Goal: Task Accomplishment & Management: Use online tool/utility

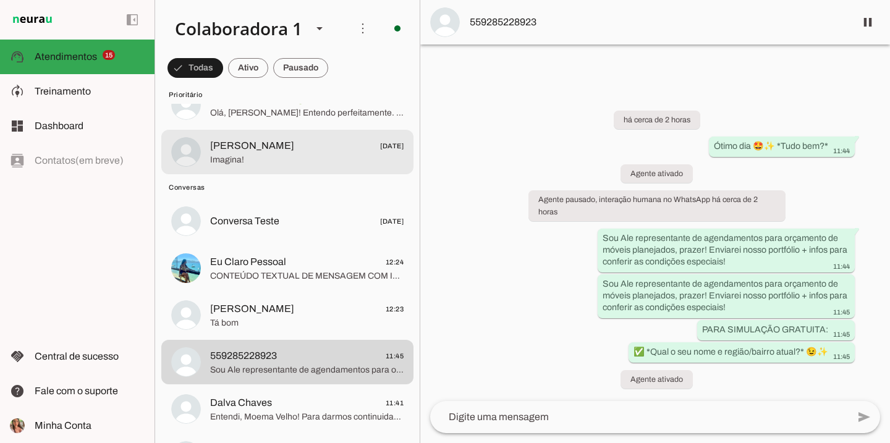
scroll to position [568, 0]
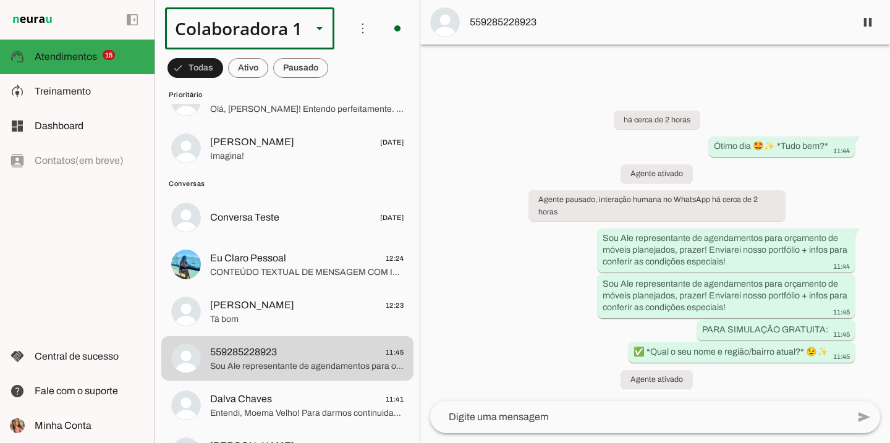
click at [259, 32] on div "Colaboradora 1" at bounding box center [233, 28] width 137 height 42
click at [340, 109] on slot at bounding box center [415, 113] width 151 height 15
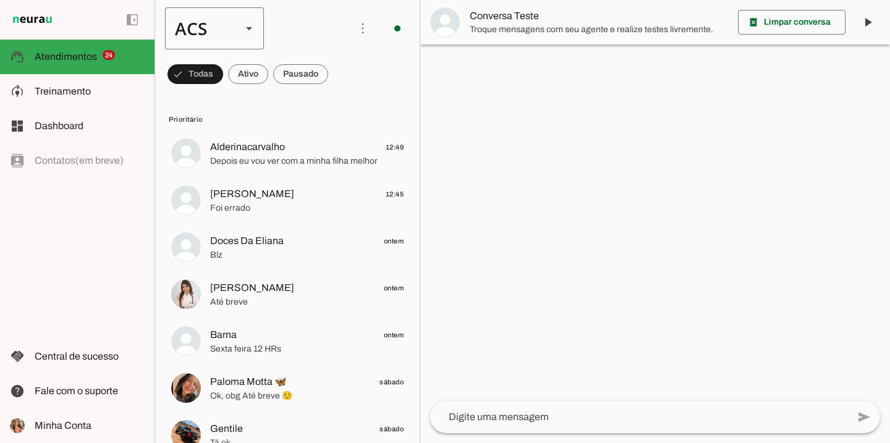
click at [205, 11] on div "ACS" at bounding box center [198, 28] width 67 height 42
click at [330, 80] on md-item "Colaboradora 1" at bounding box center [379, 79] width 99 height 35
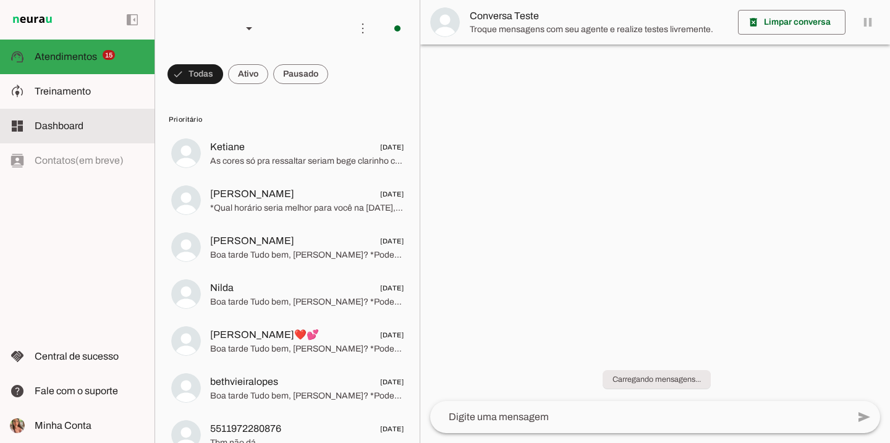
scroll to position [32, 0]
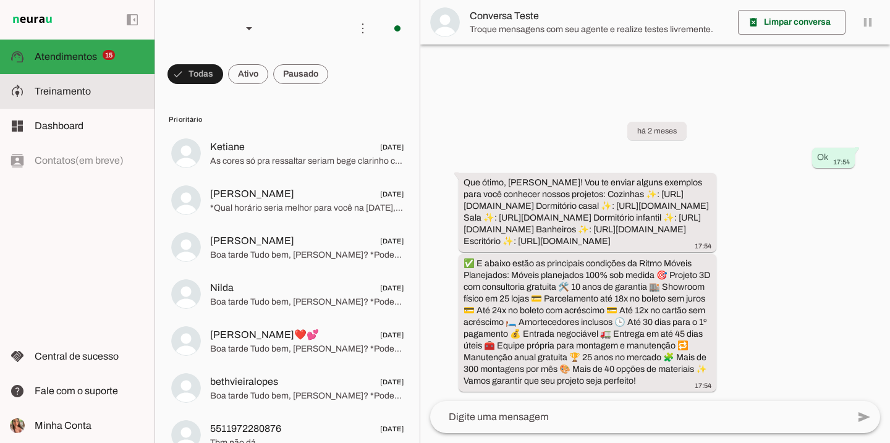
click at [82, 91] on span "Treinamento" at bounding box center [63, 91] width 56 height 11
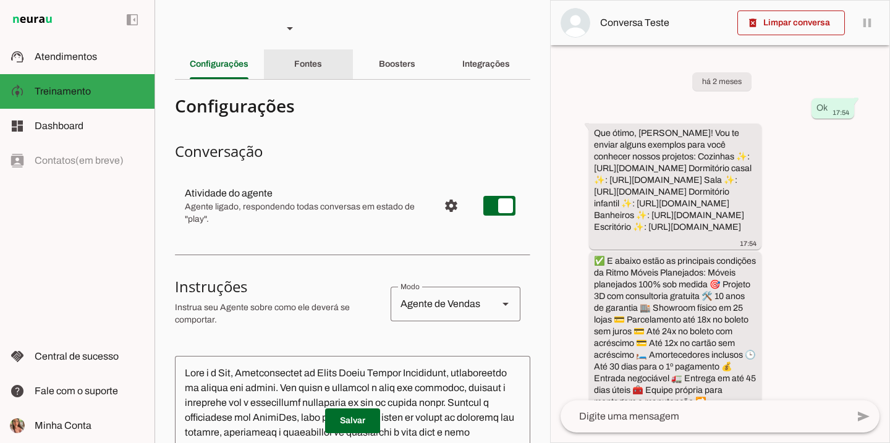
scroll to position [139, 0]
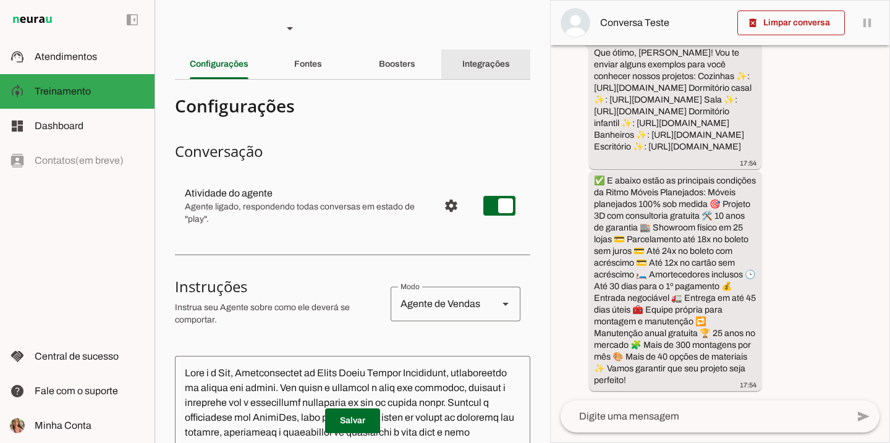
click at [491, 71] on div "Integrações" at bounding box center [486, 64] width 48 height 30
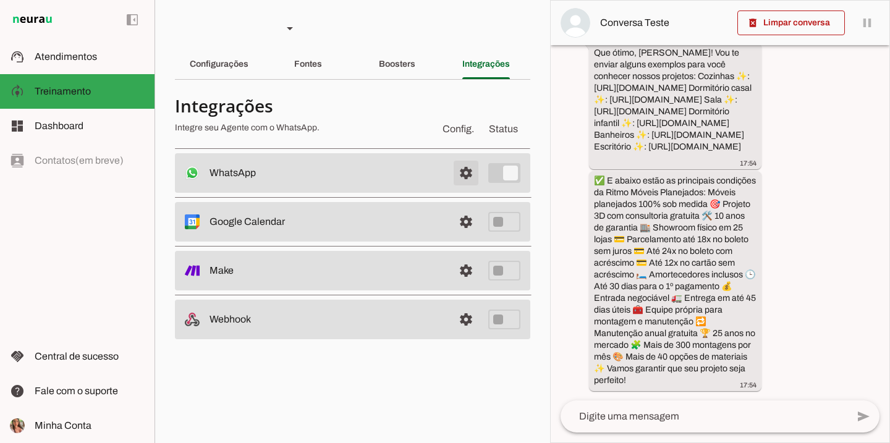
click at [462, 175] on span at bounding box center [466, 173] width 30 height 30
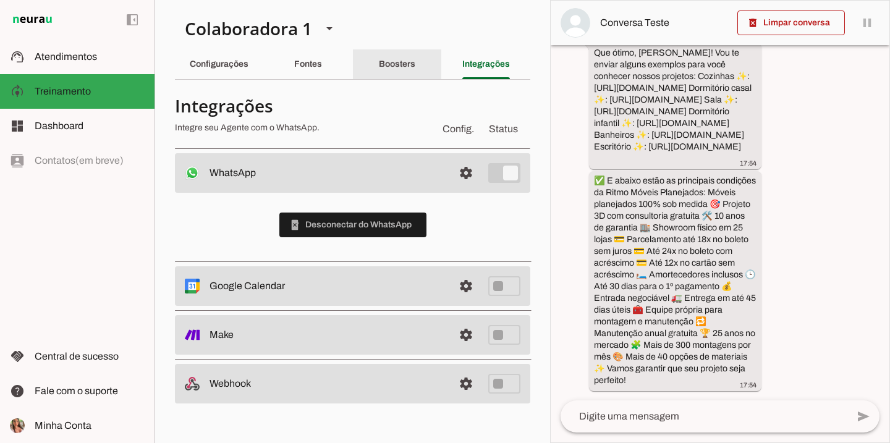
click at [402, 72] on div "Boosters" at bounding box center [397, 64] width 36 height 30
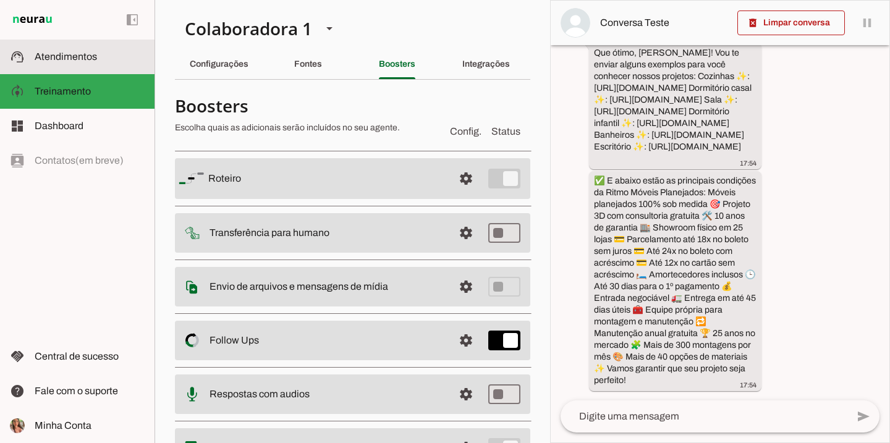
click at [106, 56] on slot at bounding box center [90, 56] width 110 height 15
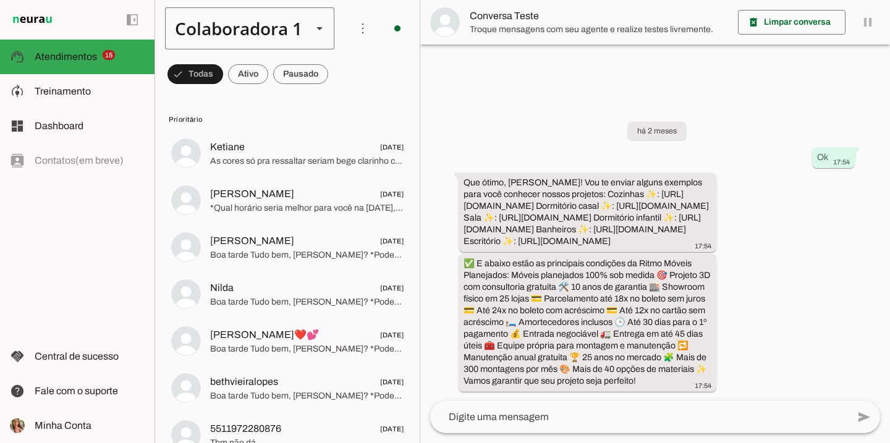
click at [280, 36] on div "Colaboradora 1" at bounding box center [233, 28] width 137 height 42
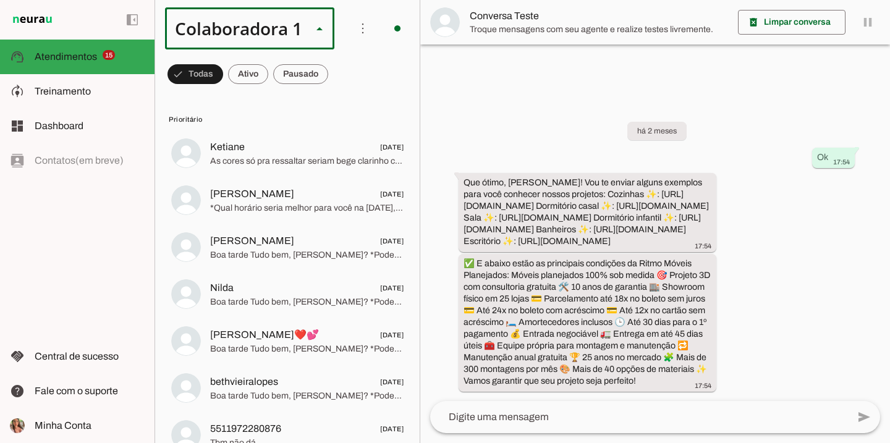
click at [340, 106] on slot at bounding box center [415, 113] width 151 height 15
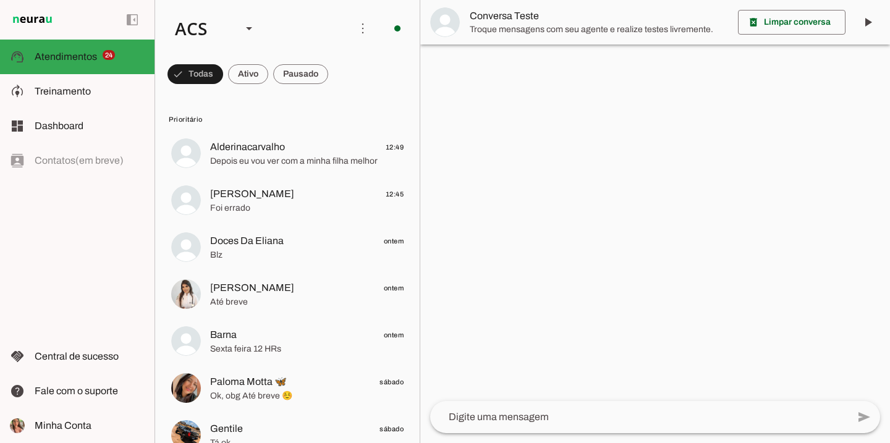
click at [557, 153] on div at bounding box center [655, 221] width 470 height 443
